Goal: Check status: Check status

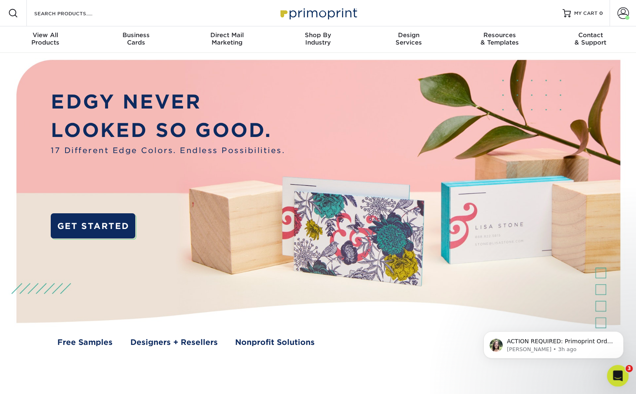
click at [613, 375] on icon "Open Intercom Messenger" at bounding box center [617, 375] width 14 height 14
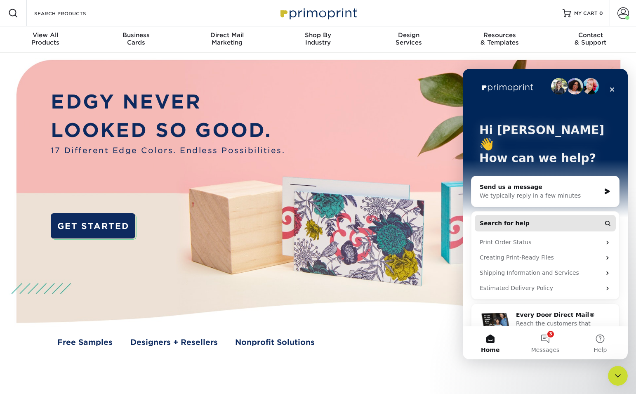
scroll to position [11, 0]
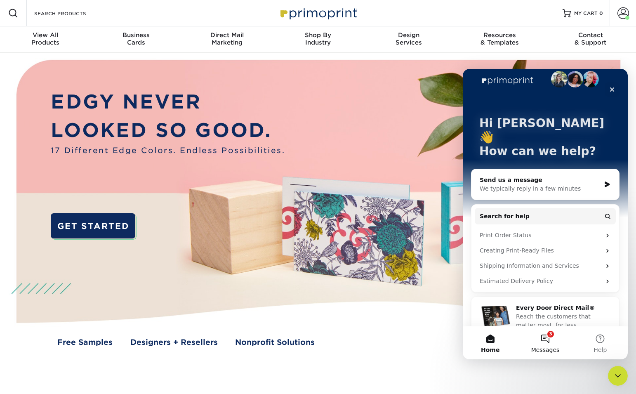
click at [546, 348] on span "Messages" at bounding box center [545, 350] width 28 height 6
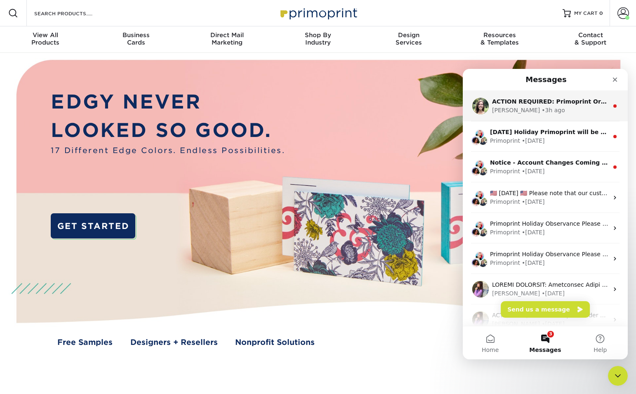
click at [536, 109] on div "Julie • 3h ago" at bounding box center [550, 110] width 116 height 9
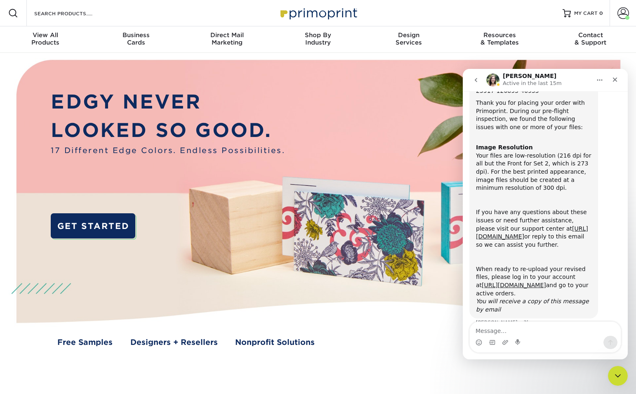
scroll to position [57, 0]
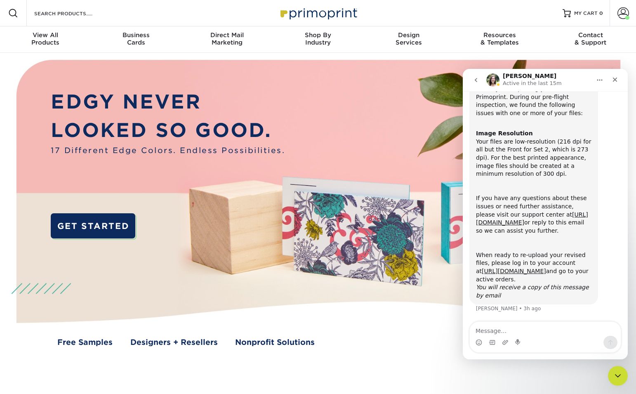
click at [436, 14] on div "Resources Menu Search Products Account Welcome, Brad Account Dashboard Active O…" at bounding box center [318, 13] width 636 height 26
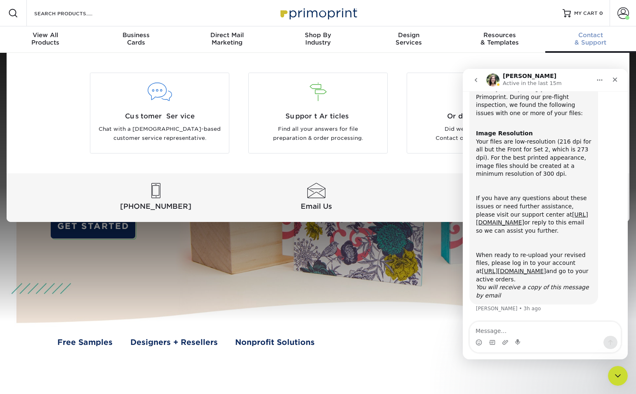
click at [394, 64] on div "Customer Service Chat with a US-based customer service representative. Support …" at bounding box center [318, 113] width 495 height 120
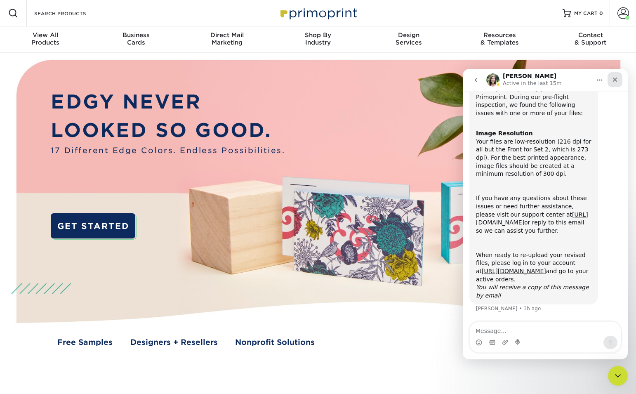
click at [616, 80] on icon "Close" at bounding box center [615, 80] width 5 height 5
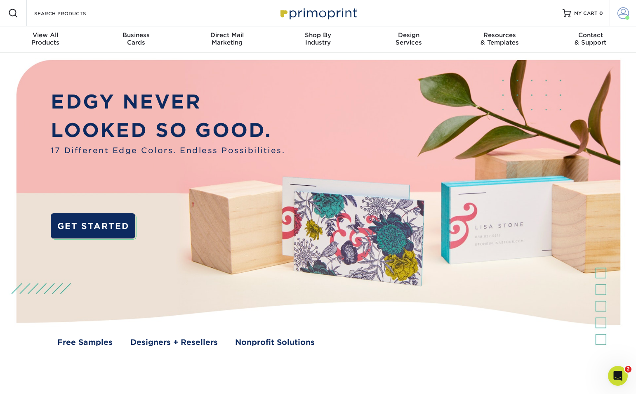
click at [618, 12] on span at bounding box center [624, 13] width 12 height 12
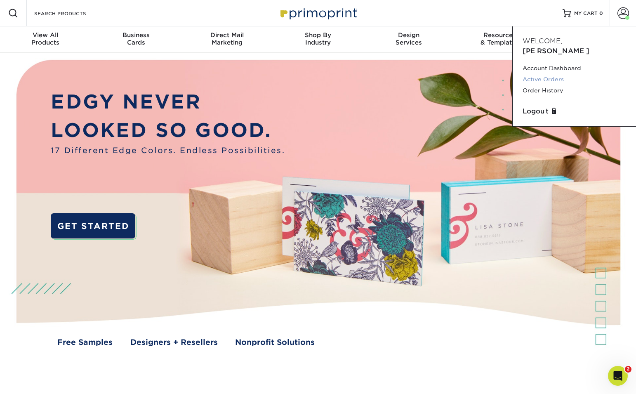
click at [559, 74] on link "Active Orders" at bounding box center [575, 79] width 104 height 11
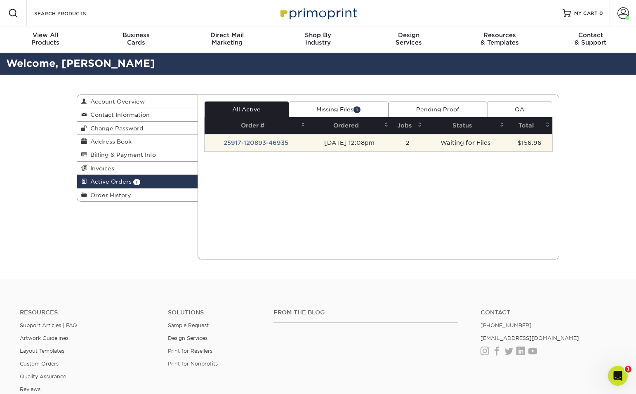
click at [267, 144] on td "25917-120893-46935" at bounding box center [257, 142] width 104 height 17
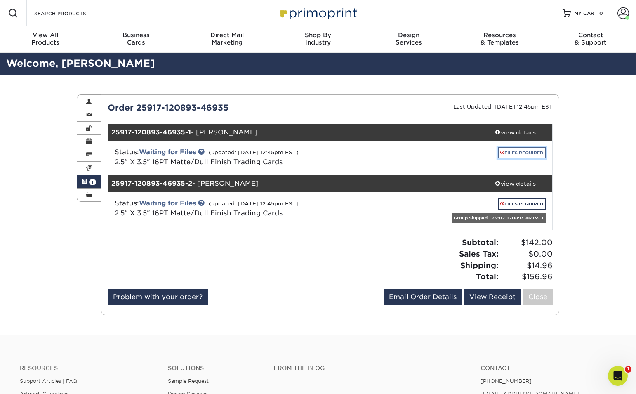
click at [521, 154] on link "FILES REQUIRED" at bounding box center [522, 152] width 48 height 11
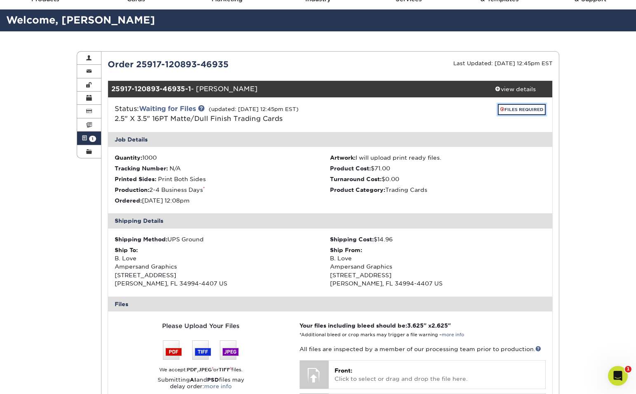
scroll to position [36, 0]
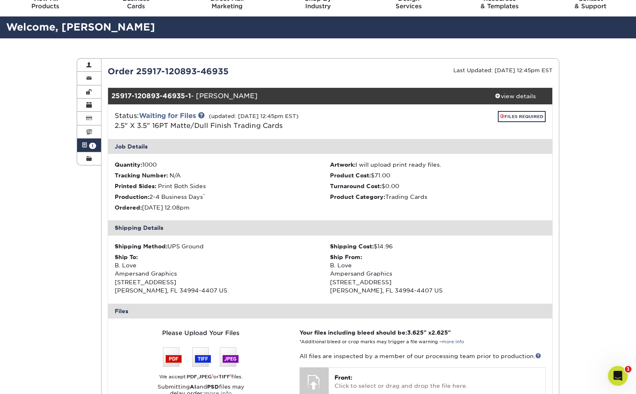
click at [568, 64] on div "Active Orders Account Overview Contact Information Change Password Address Book…" at bounding box center [318, 350] width 636 height 625
